Goal: Complete application form: Complete application form

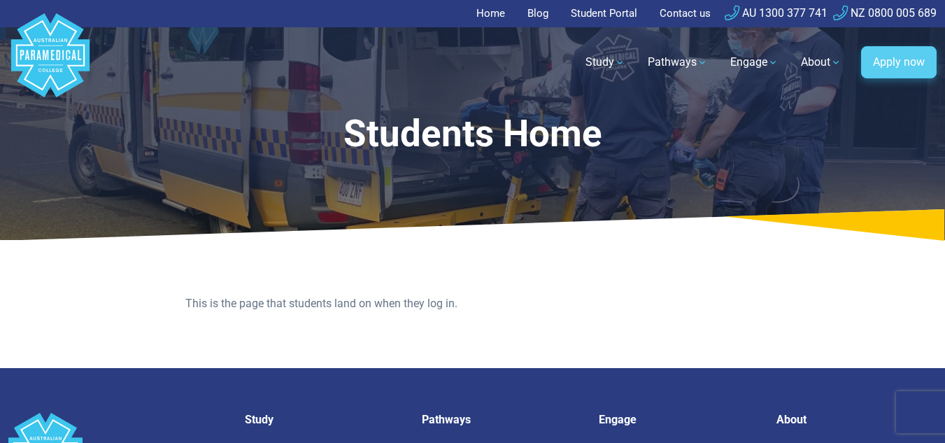
click at [886, 59] on link "Apply now" at bounding box center [899, 62] width 76 height 32
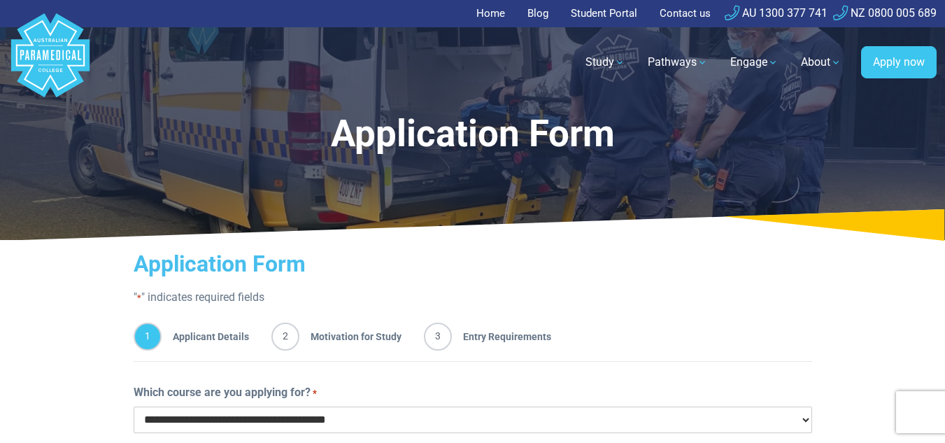
click at [598, 16] on link "Student Portal" at bounding box center [603, 13] width 83 height 27
